Goal: Navigation & Orientation: Find specific page/section

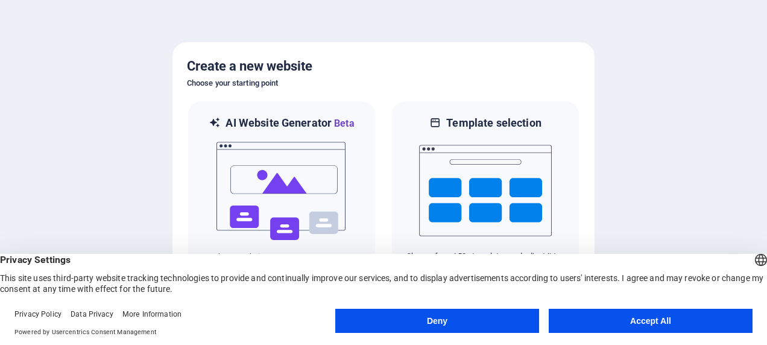
click at [663, 315] on button "Accept All" at bounding box center [650, 321] width 204 height 24
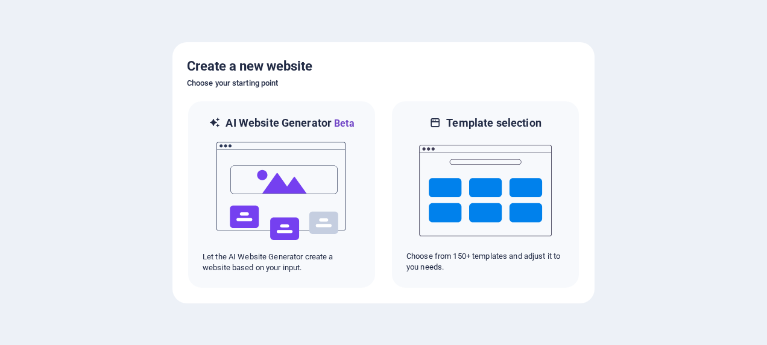
click at [643, 147] on div at bounding box center [383, 172] width 767 height 345
drag, startPoint x: 0, startPoint y: 0, endPoint x: 643, endPoint y: 147, distance: 659.6
click at [643, 147] on div at bounding box center [383, 172] width 767 height 345
